Goal: Information Seeking & Learning: Learn about a topic

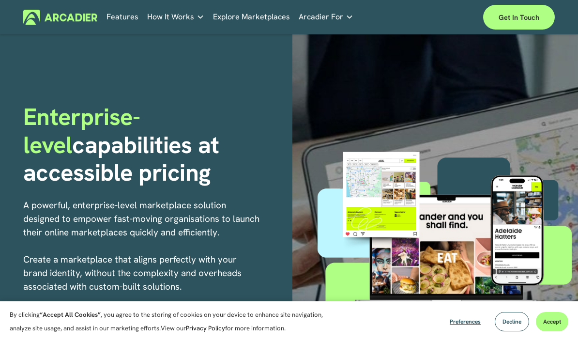
click at [194, 21] on link "How It Works" at bounding box center [175, 16] width 57 height 15
click at [201, 14] on icon "folder dropdown" at bounding box center [200, 17] width 8 height 8
click at [202, 19] on icon "folder dropdown" at bounding box center [200, 17] width 8 height 8
click at [197, 18] on icon "folder dropdown" at bounding box center [199, 16] width 5 height 3
click at [181, 22] on span "How It Works" at bounding box center [170, 17] width 47 height 14
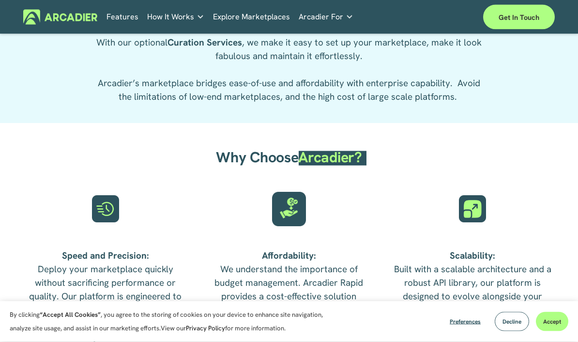
scroll to position [1808, 0]
click at [257, 20] on link "Explore Marketplaces" at bounding box center [251, 16] width 77 height 15
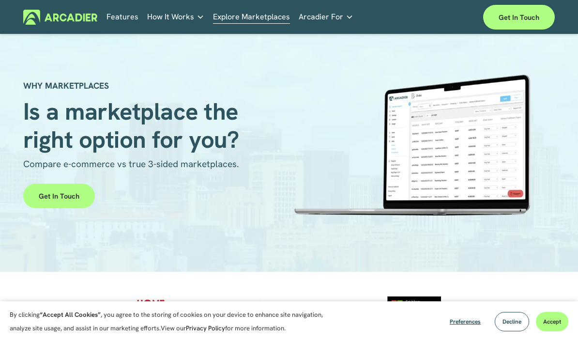
click at [509, 325] on span "Decline" at bounding box center [511, 321] width 19 height 8
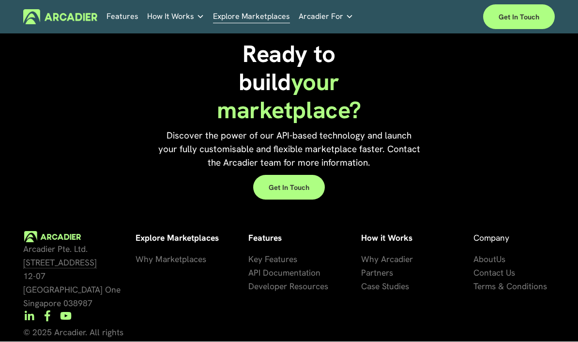
scroll to position [1867, 0]
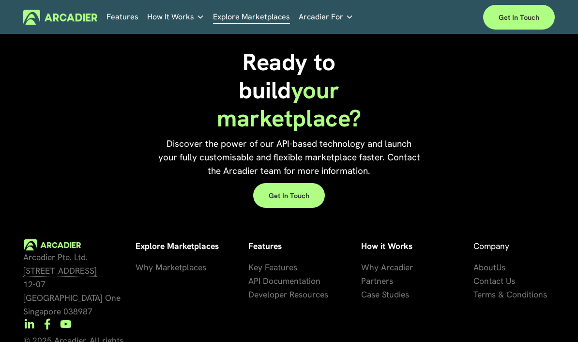
click at [465, 159] on div "Ready to build your marketplace? Discover the power of our API-based technology…" at bounding box center [289, 128] width 578 height 160
click at [271, 23] on link "Explore Marketplaces" at bounding box center [251, 16] width 77 height 15
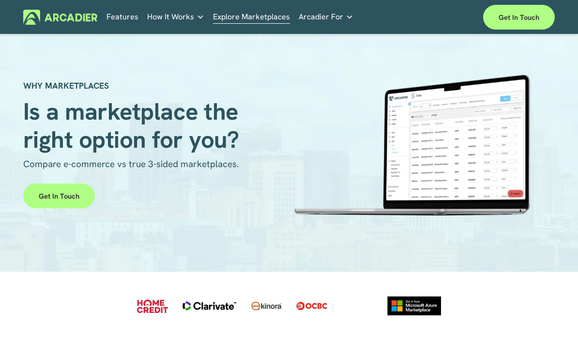
scroll to position [1, 0]
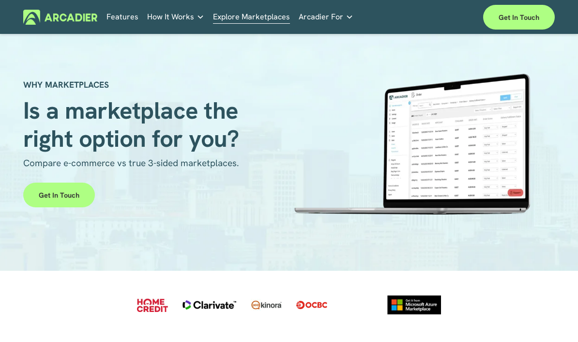
click at [128, 20] on link "Features" at bounding box center [122, 16] width 32 height 15
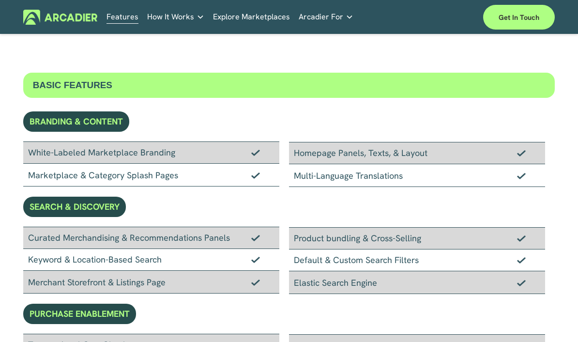
click at [56, 17] on img at bounding box center [60, 17] width 74 height 15
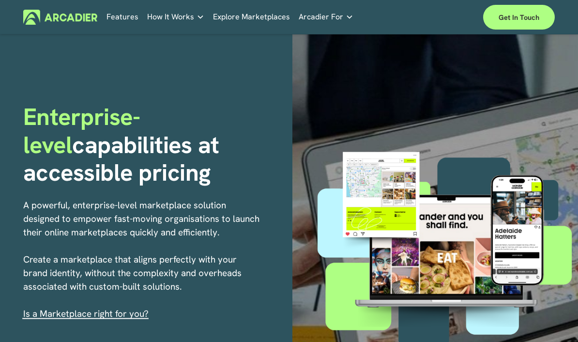
click at [249, 307] on p "A powerful, enterprise-level marketplace solution designed to empower fast-movi…" at bounding box center [143, 259] width 240 height 122
click at [136, 310] on link "s a Marketplace right for you?" at bounding box center [87, 313] width 123 height 12
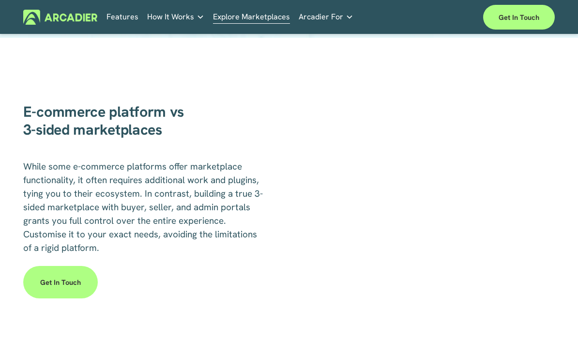
scroll to position [1101, 0]
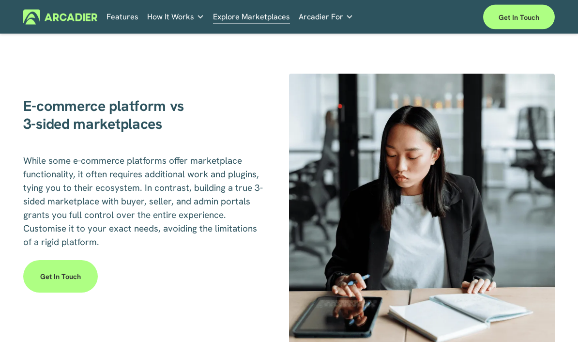
click at [65, 279] on link "Get in touch" at bounding box center [60, 276] width 75 height 32
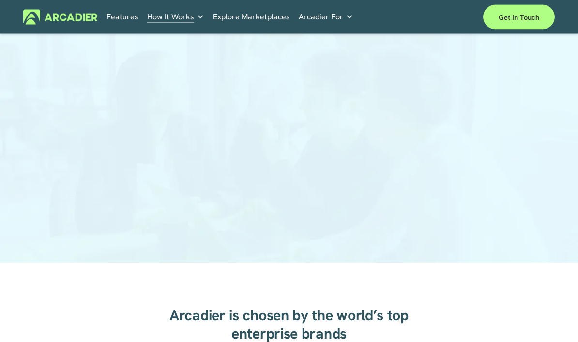
scroll to position [90, 0]
